Goal: Task Accomplishment & Management: Manage account settings

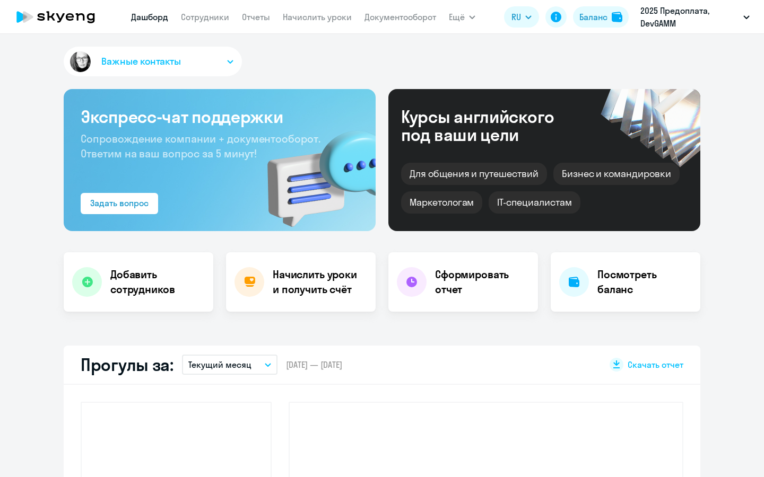
select select "30"
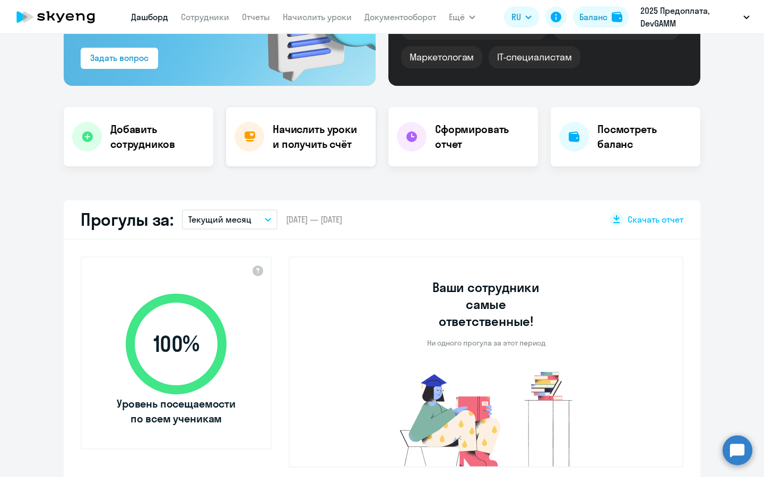
scroll to position [149, 0]
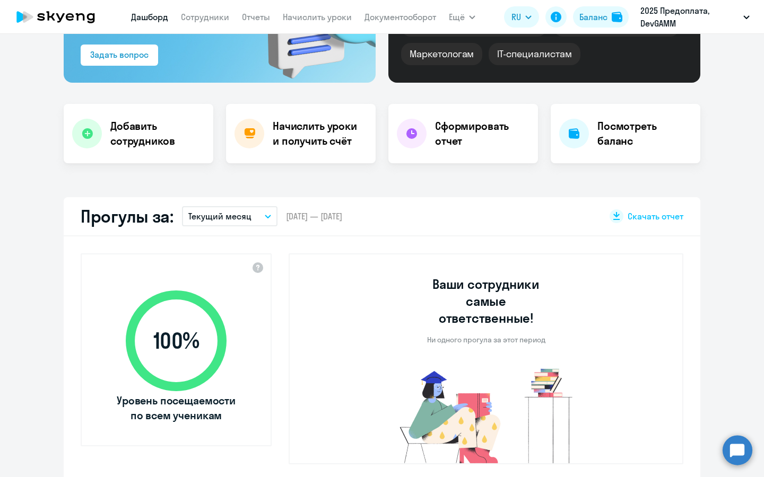
click at [223, 149] on div "Добавить сотрудников Начислить уроки и получить счёт Сформировать отчет Посмотр…" at bounding box center [382, 133] width 637 height 59
click at [260, 148] on div "Начислить уроки и получить счёт" at bounding box center [301, 133] width 150 height 59
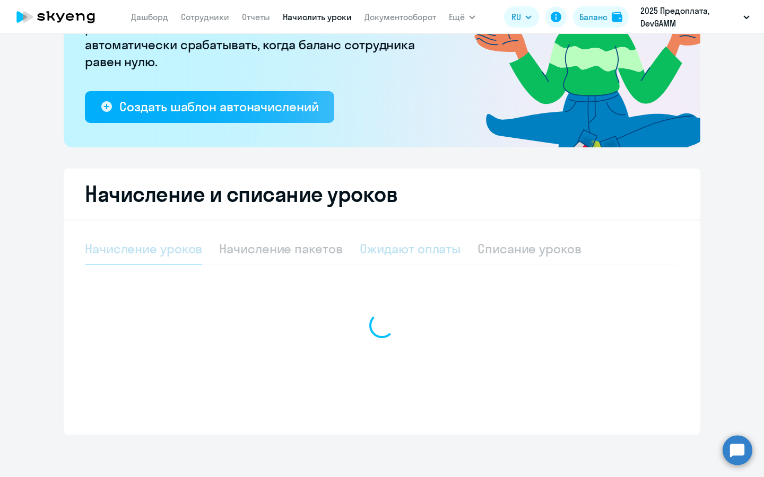
select select "10"
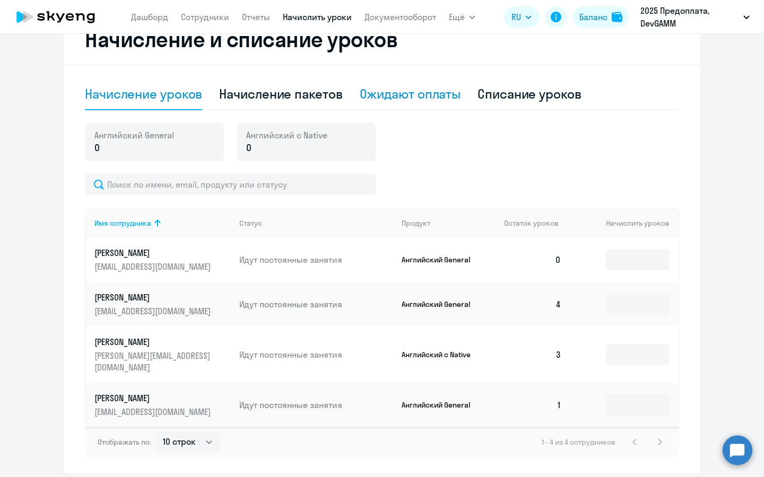
scroll to position [309, 0]
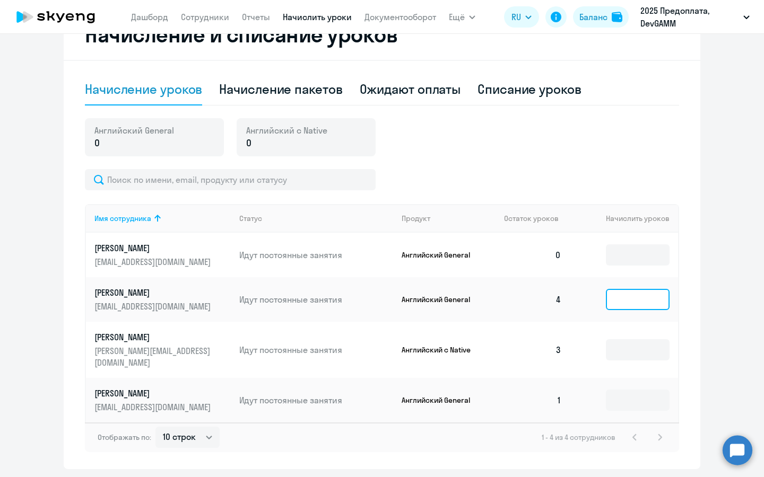
click at [655, 302] on input at bounding box center [638, 299] width 64 height 21
click at [642, 250] on input at bounding box center [638, 255] width 64 height 21
type input "4"
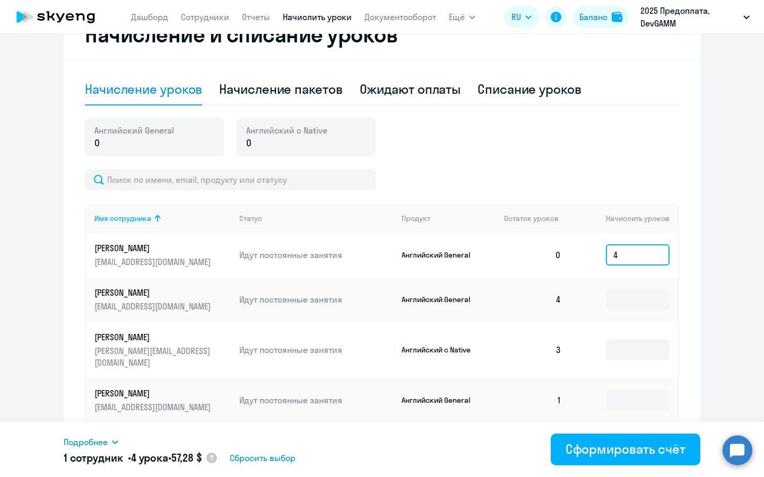
scroll to position [252, 0]
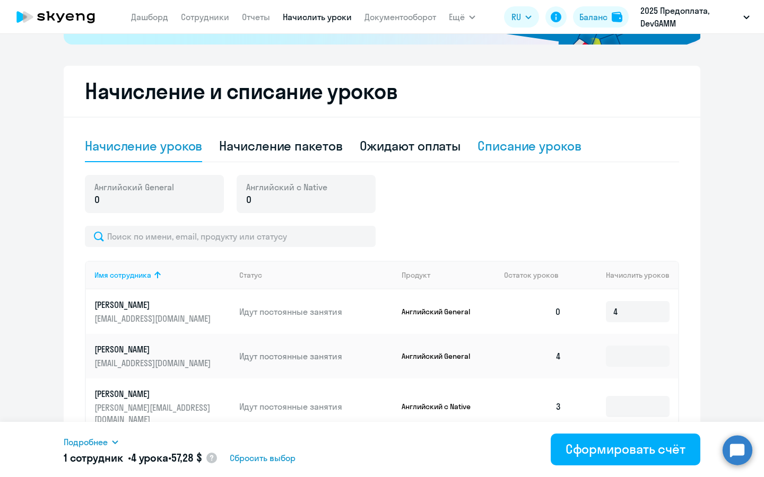
click at [533, 152] on div "Списание уроков" at bounding box center [529, 145] width 104 height 17
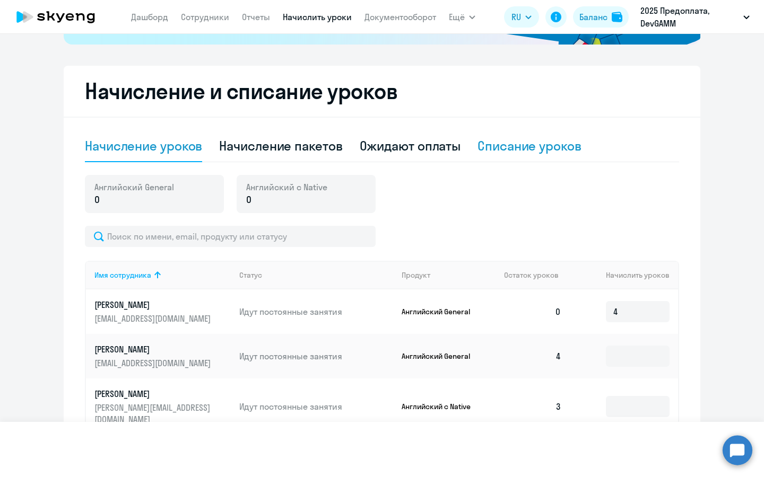
select select "10"
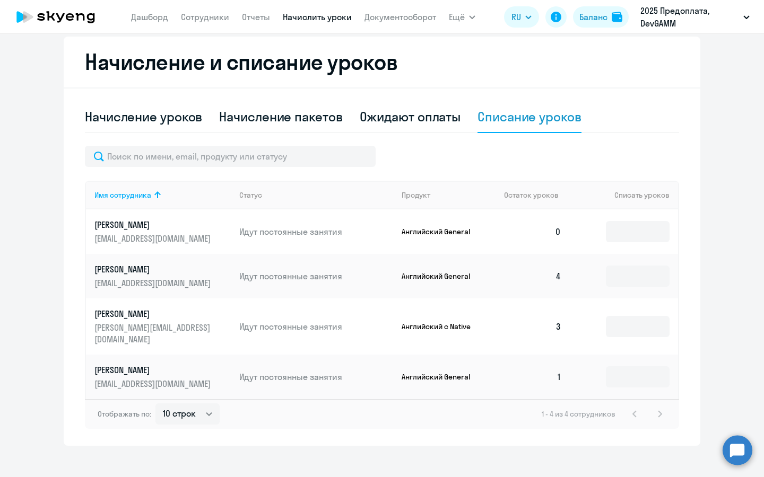
scroll to position [281, 0]
click at [641, 282] on input at bounding box center [638, 276] width 64 height 21
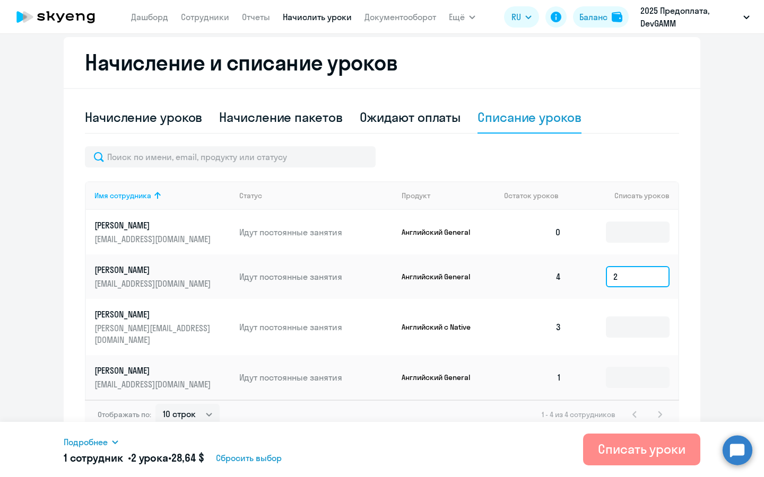
type input "2"
click at [606, 444] on div "Списать уроки" at bounding box center [642, 449] width 88 height 17
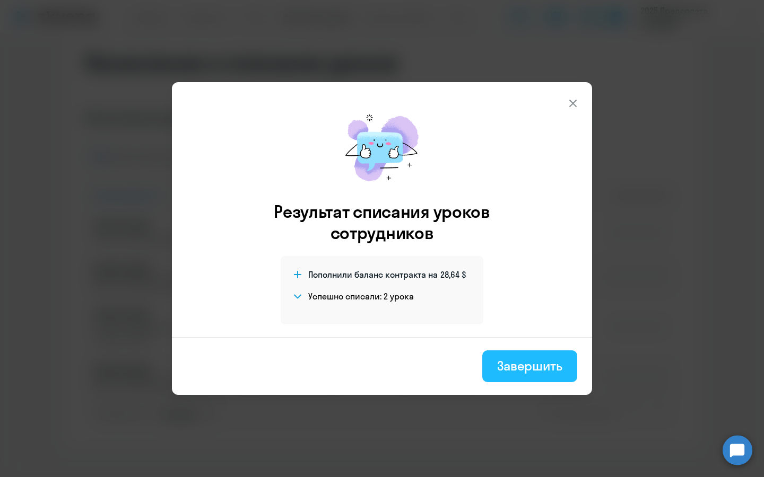
click at [515, 363] on div "Завершить" at bounding box center [529, 366] width 65 height 17
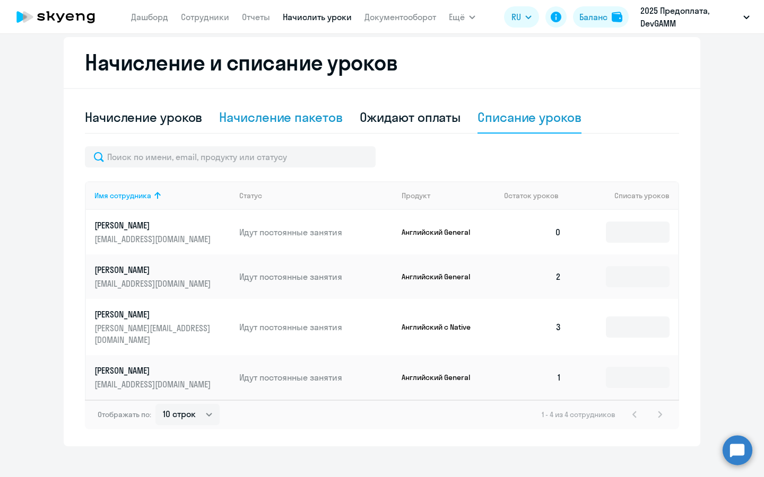
click at [283, 114] on div "Начисление пакетов" at bounding box center [280, 117] width 123 height 17
select select "10"
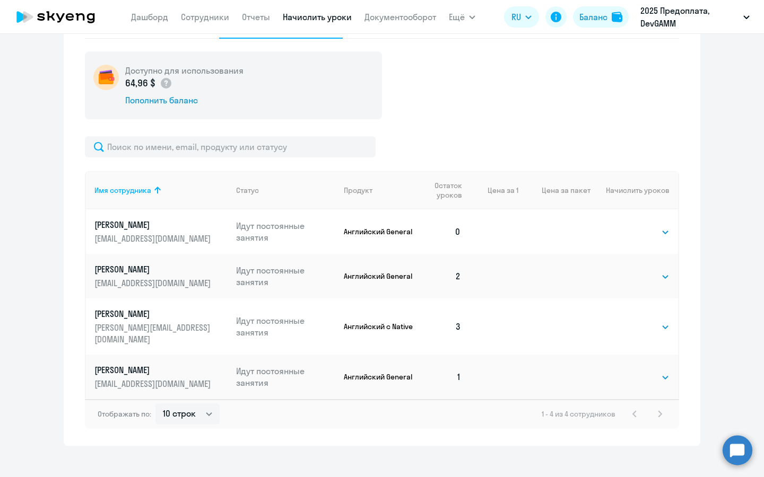
scroll to position [376, 0]
click at [468, 236] on td "0" at bounding box center [442, 232] width 54 height 45
click at [634, 237] on select "Выбрать 4 8 16 32 64 96 128" at bounding box center [647, 232] width 43 height 13
select select "4"
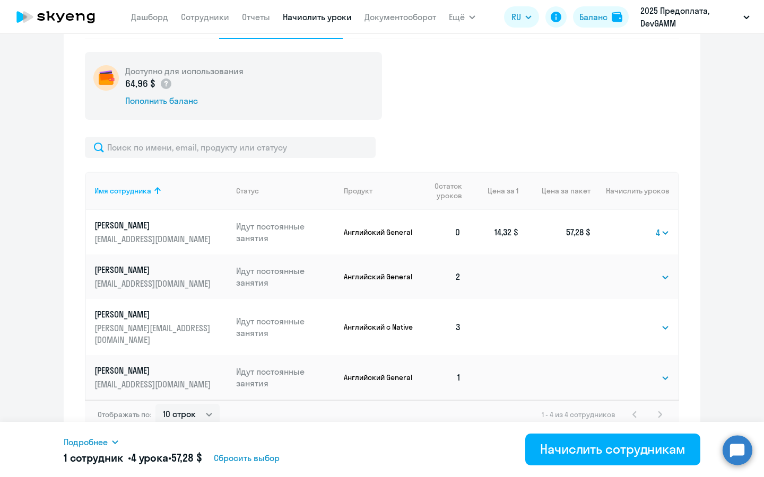
click at [581, 236] on td "57,28 $" at bounding box center [554, 232] width 72 height 45
click at [661, 236] on select "Выбрать 4 8 16 32 64 96 128" at bounding box center [663, 232] width 14 height 13
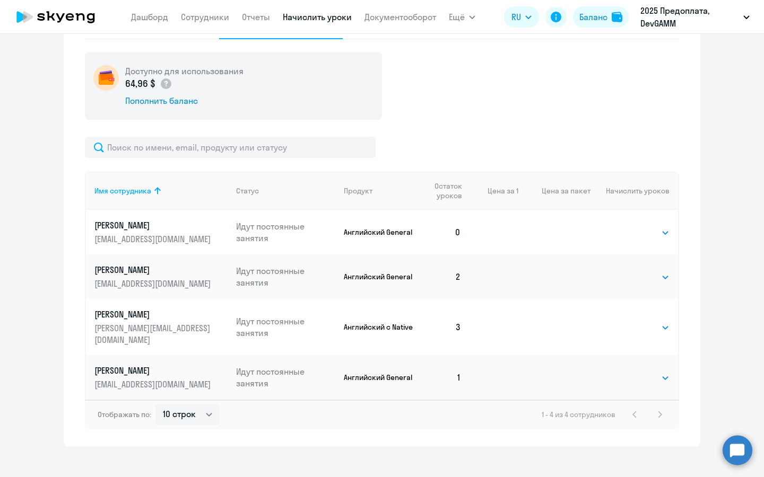
click at [528, 236] on td at bounding box center [554, 232] width 72 height 45
click at [652, 229] on select "Выбрать 4 8 16 32 64 96 128" at bounding box center [647, 232] width 43 height 13
select select "4"
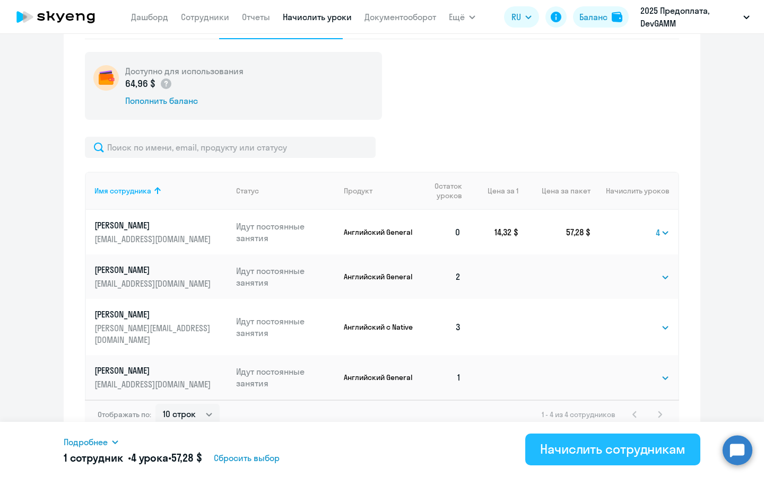
click at [564, 446] on div "Начислить сотрудникам" at bounding box center [612, 449] width 145 height 17
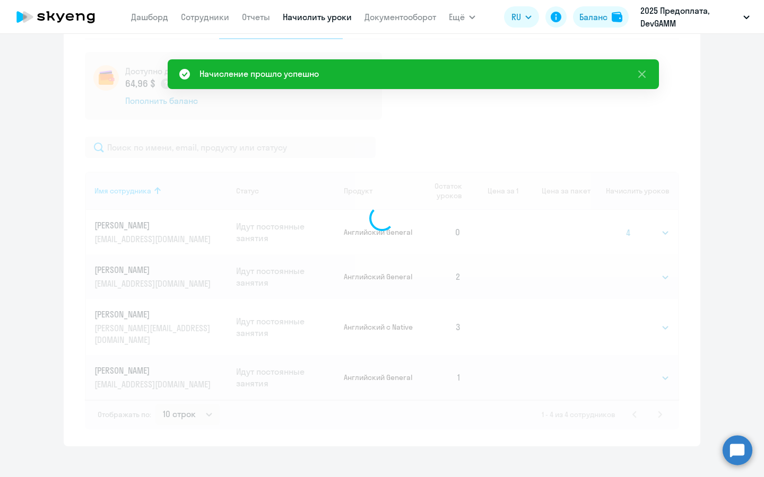
select select
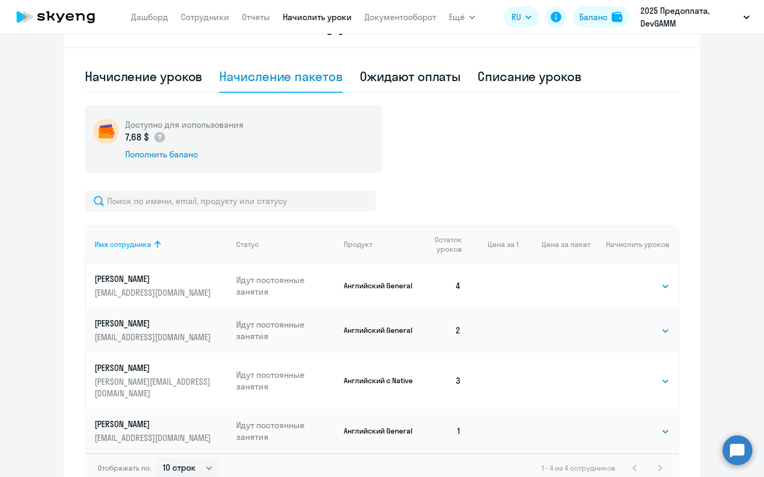
scroll to position [323, 0]
